Goal: Transaction & Acquisition: Purchase product/service

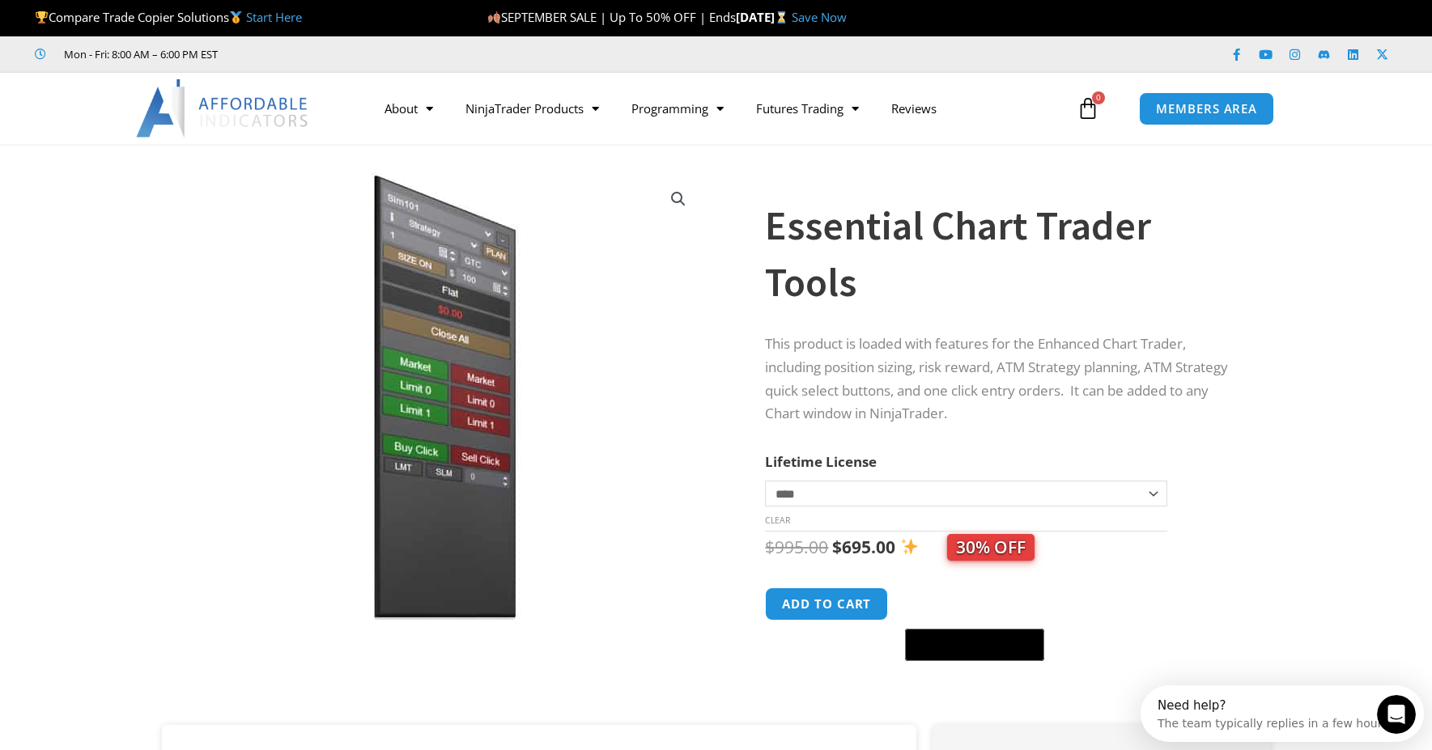
click at [1139, 500] on select "**********" at bounding box center [966, 494] width 402 height 26
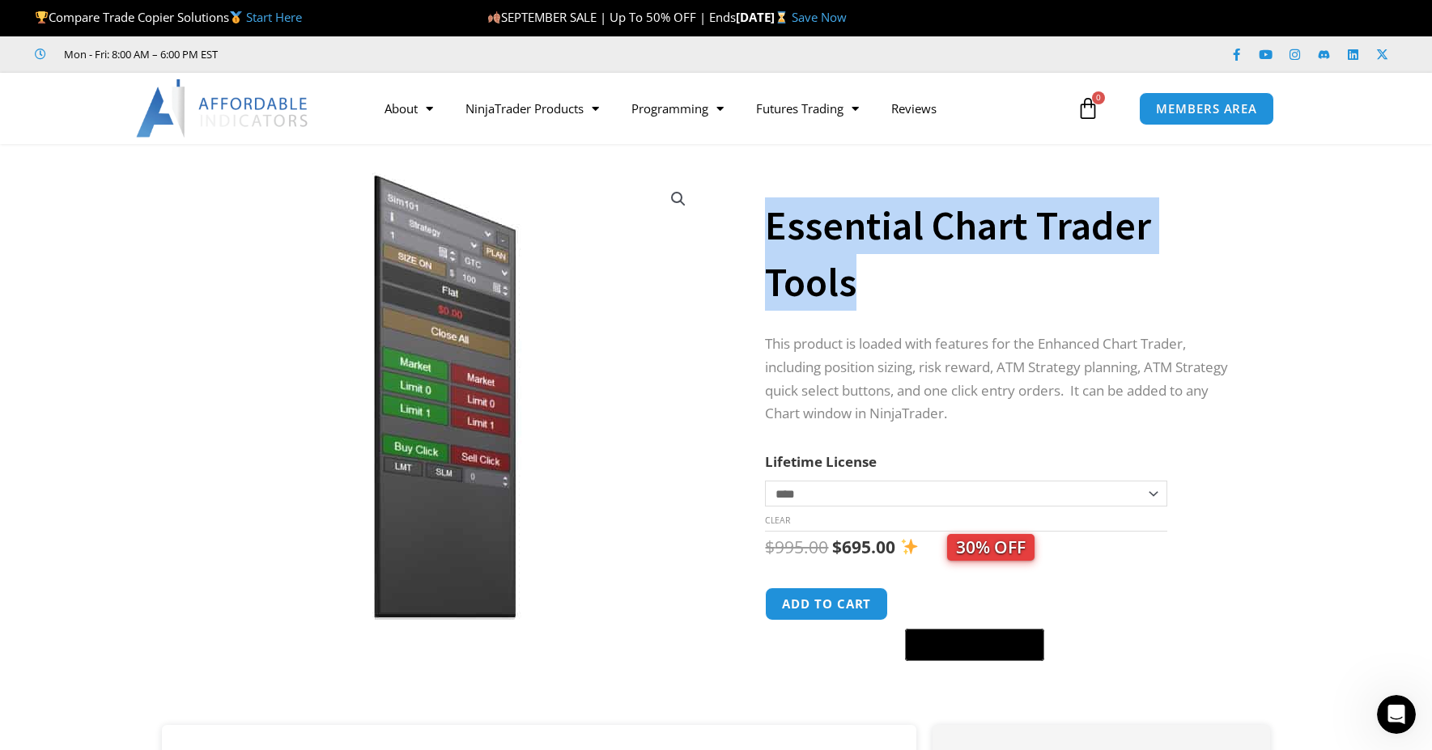
drag, startPoint x: 767, startPoint y: 224, endPoint x: 855, endPoint y: 278, distance: 103.2
click at [855, 278] on h1 "Essential Chart Trader Tools" at bounding box center [1001, 254] width 473 height 113
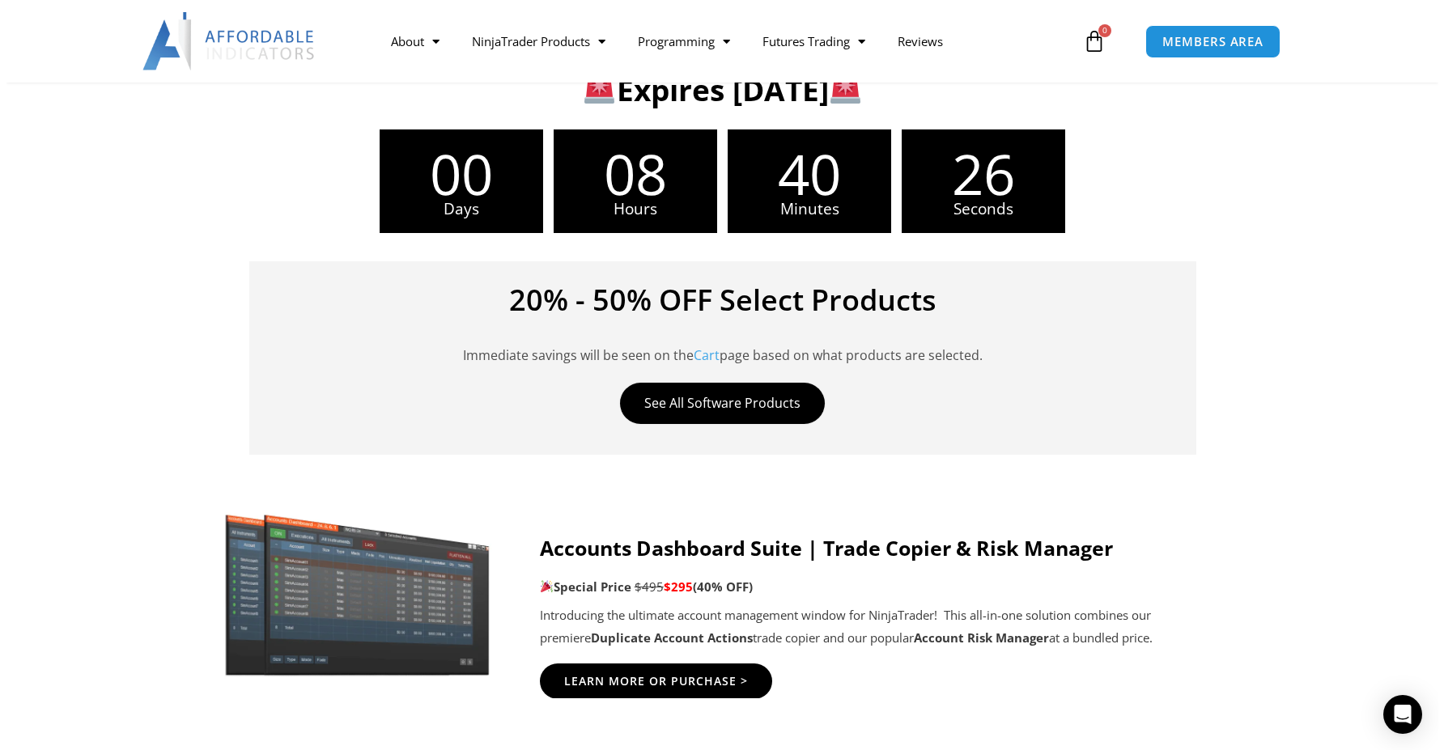
scroll to position [243, 0]
